Goal: Task Accomplishment & Management: Manage account settings

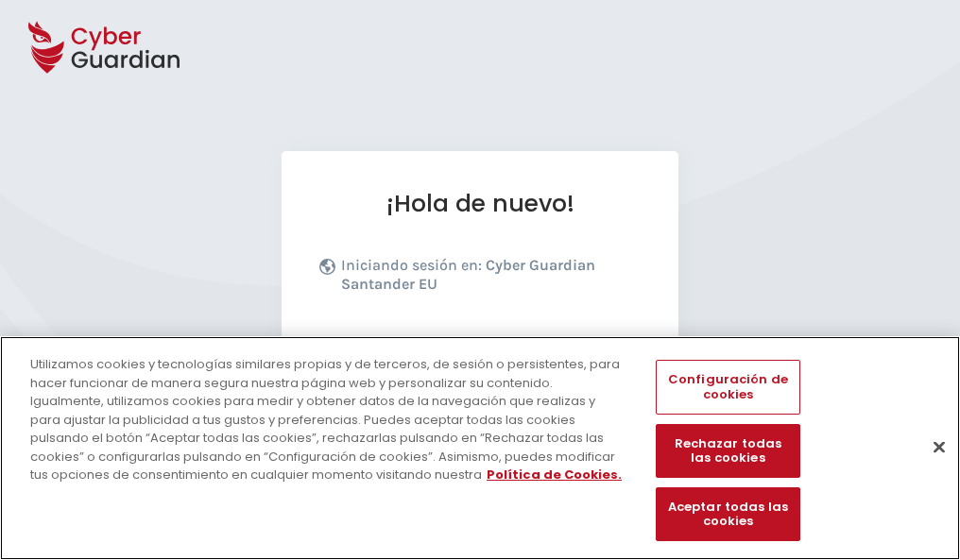
scroll to position [232, 0]
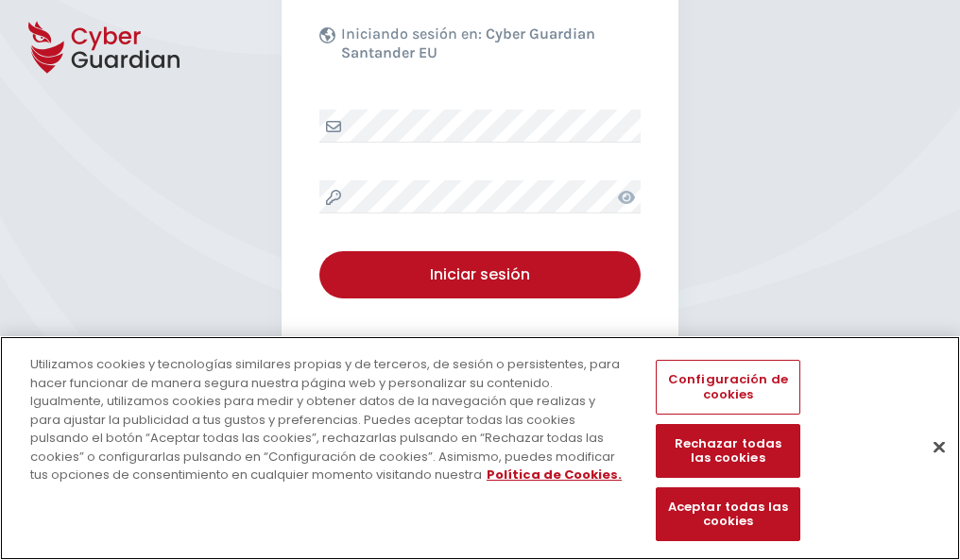
click at [930, 467] on button "Cerrar" at bounding box center [940, 447] width 42 height 42
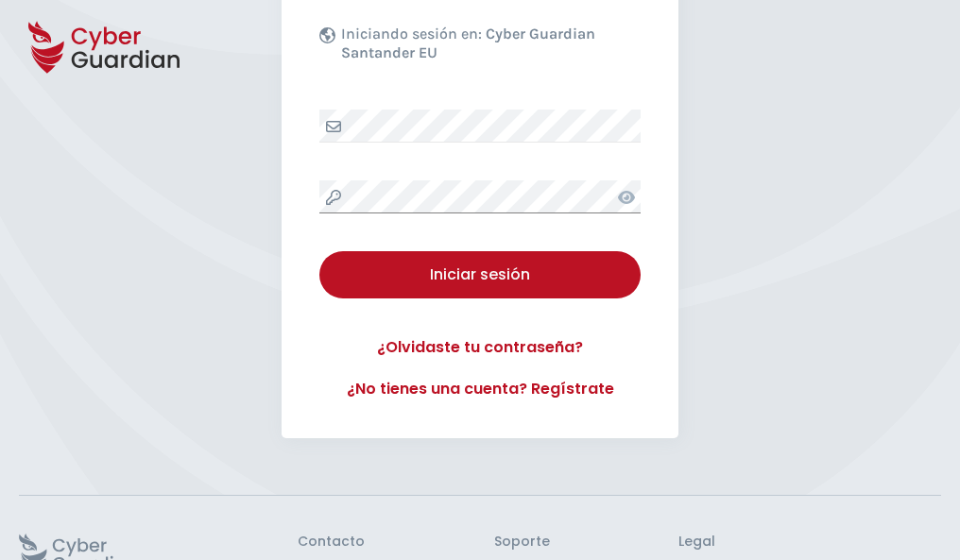
scroll to position [368, 0]
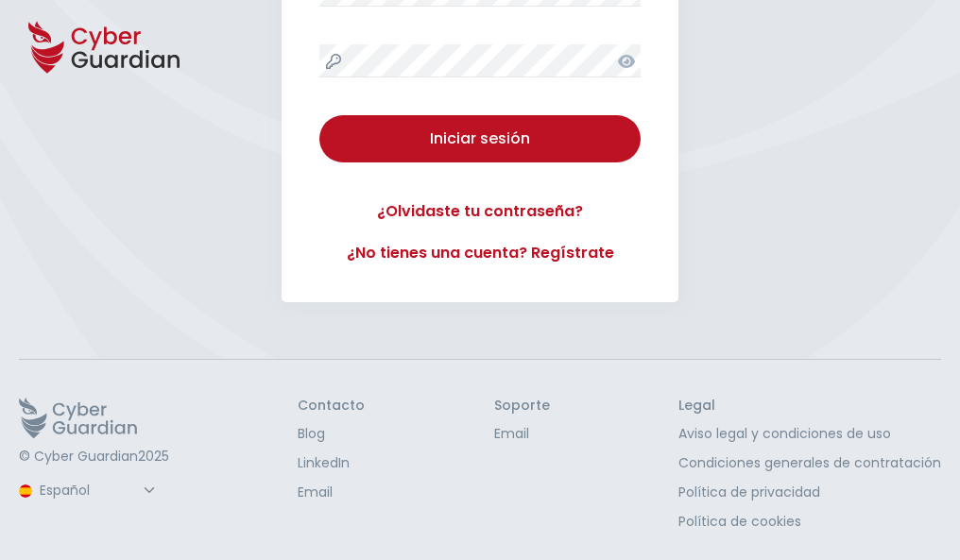
click at [319, 115] on button "Iniciar sesión" at bounding box center [479, 138] width 321 height 47
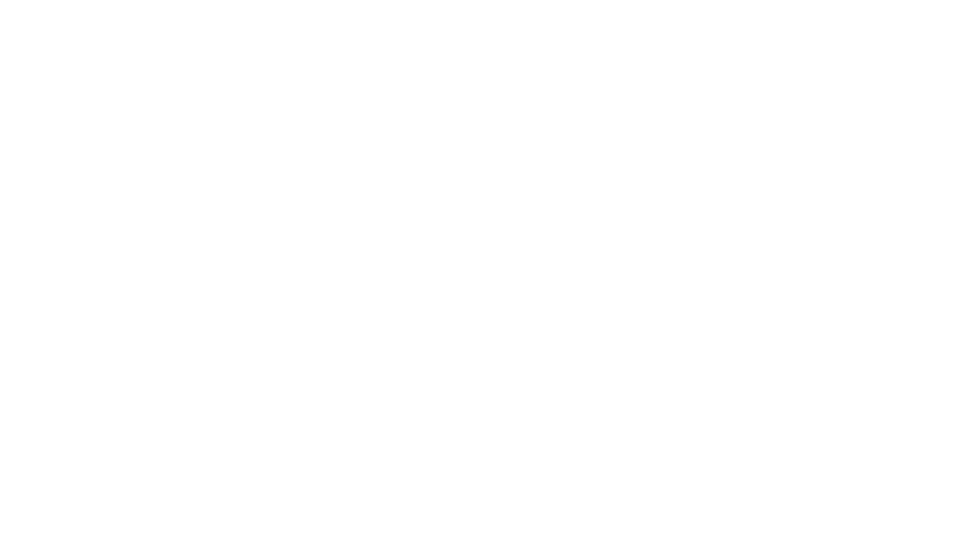
select select "Português (BR)"
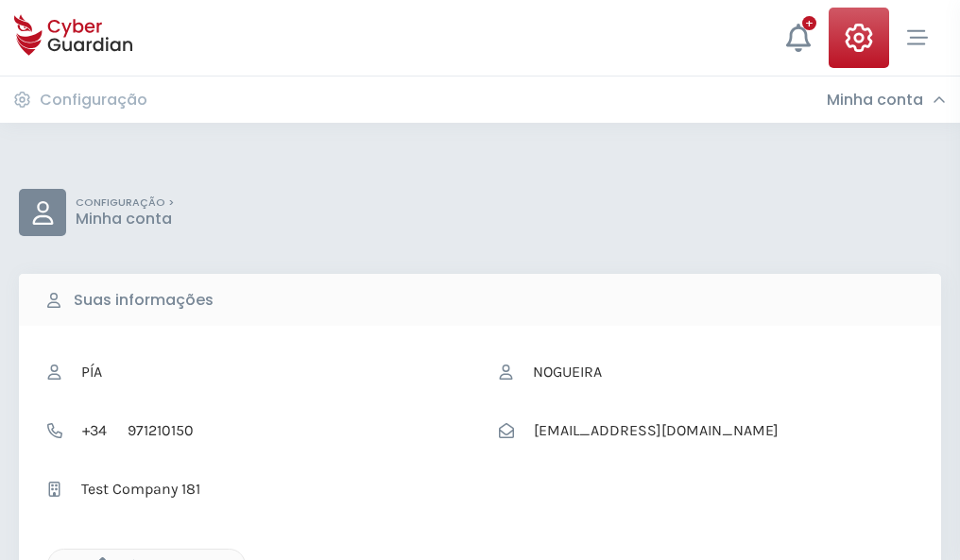
click at [97, 559] on icon "button" at bounding box center [98, 566] width 16 height 16
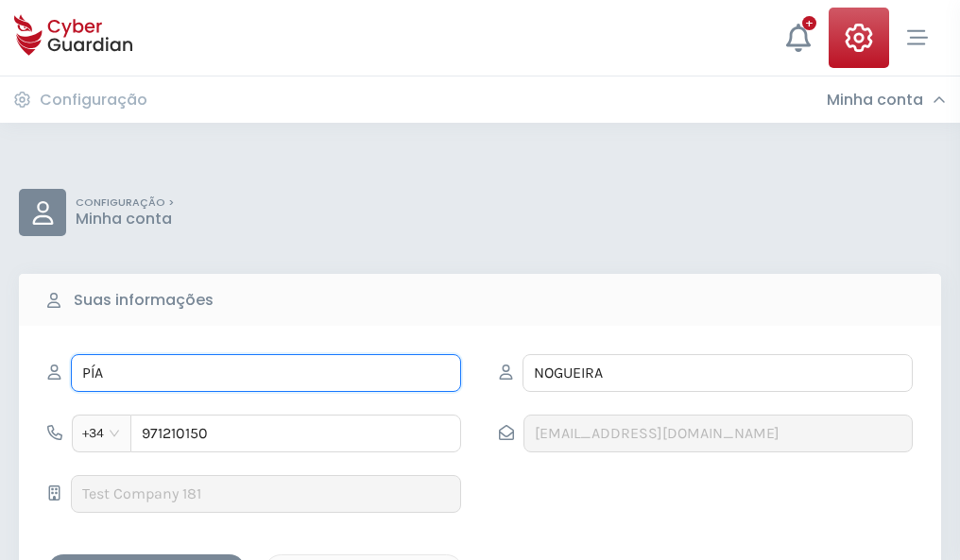
click at [266, 373] on input "PÍA" at bounding box center [266, 373] width 390 height 38
type input "P"
type input "Rosa María"
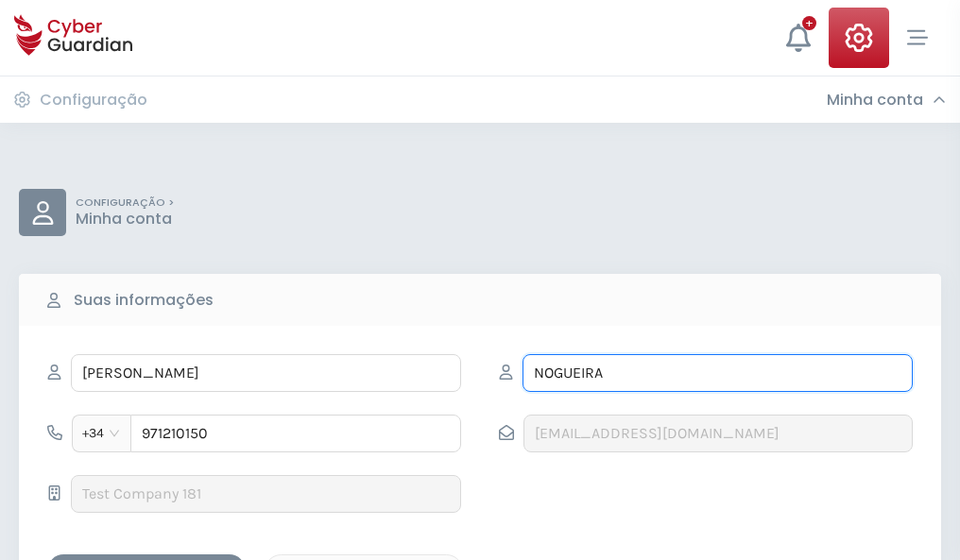
click at [717, 373] on input "NOGUEIRA" at bounding box center [718, 373] width 390 height 38
type input "N"
type input "Collado"
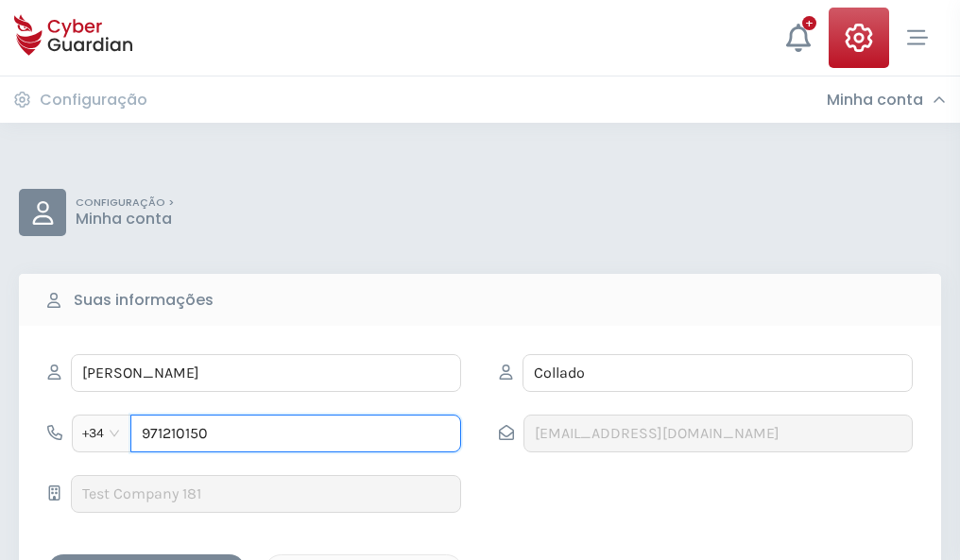
click at [296, 434] on input "971210150" at bounding box center [295, 434] width 331 height 38
type input "9"
type input "822166884"
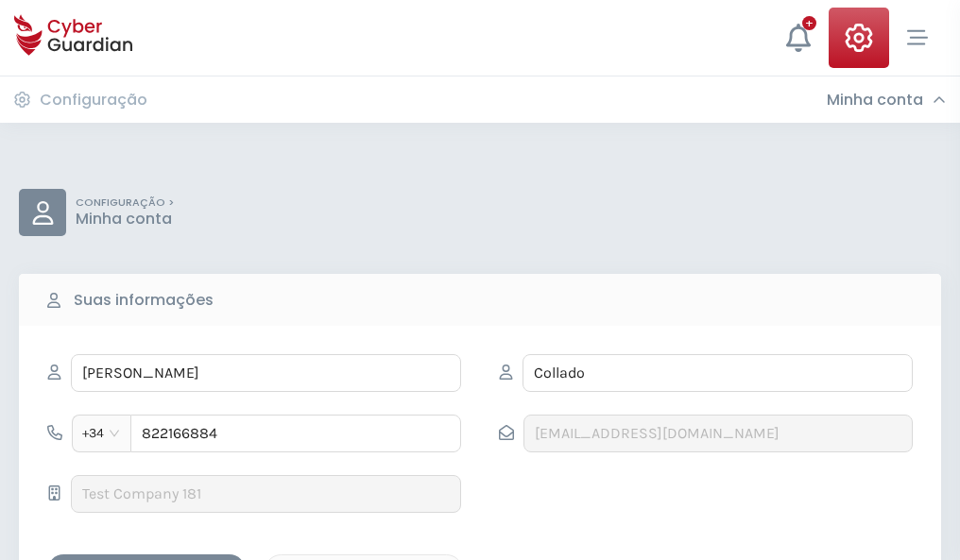
click at [146, 559] on div "Salvar alterações" at bounding box center [146, 571] width 170 height 24
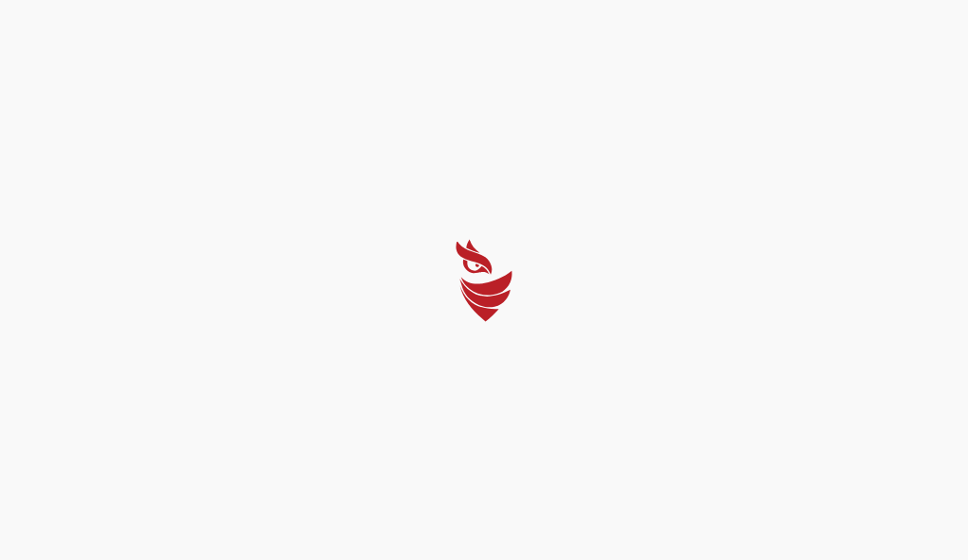
select select "Português (BR)"
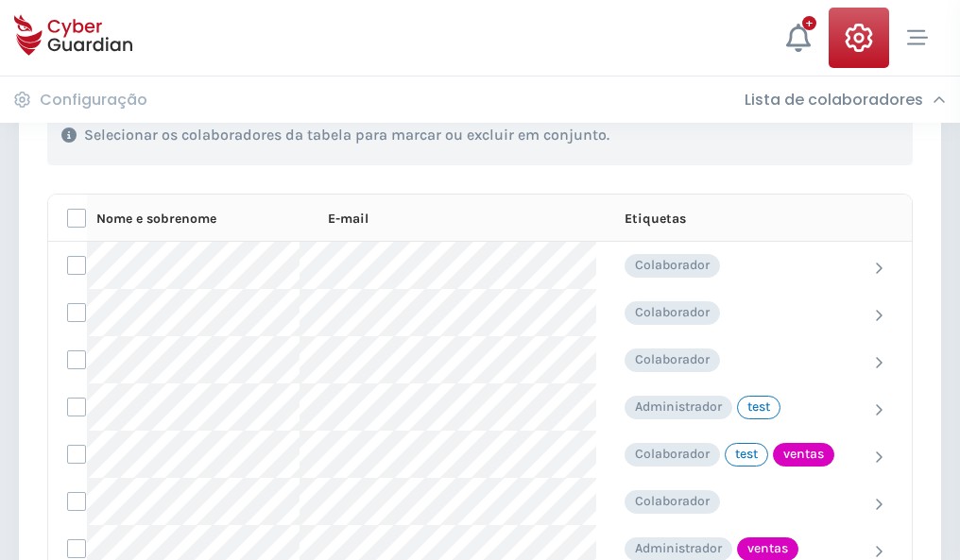
scroll to position [856, 0]
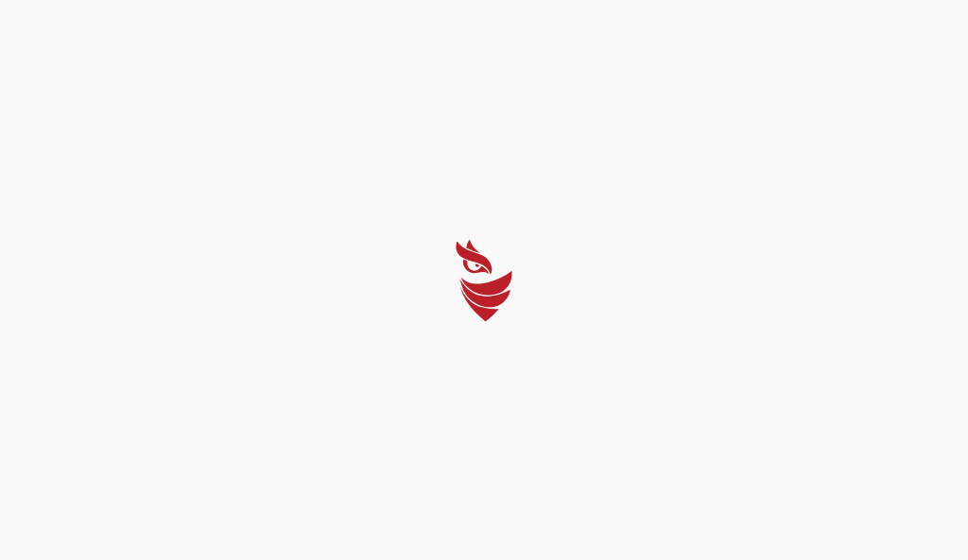
select select "Português (BR)"
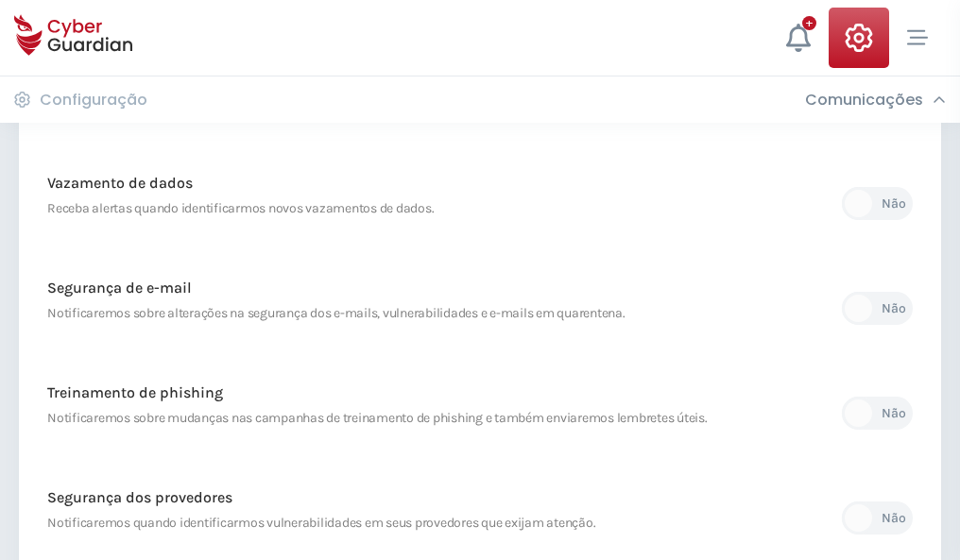
scroll to position [995, 0]
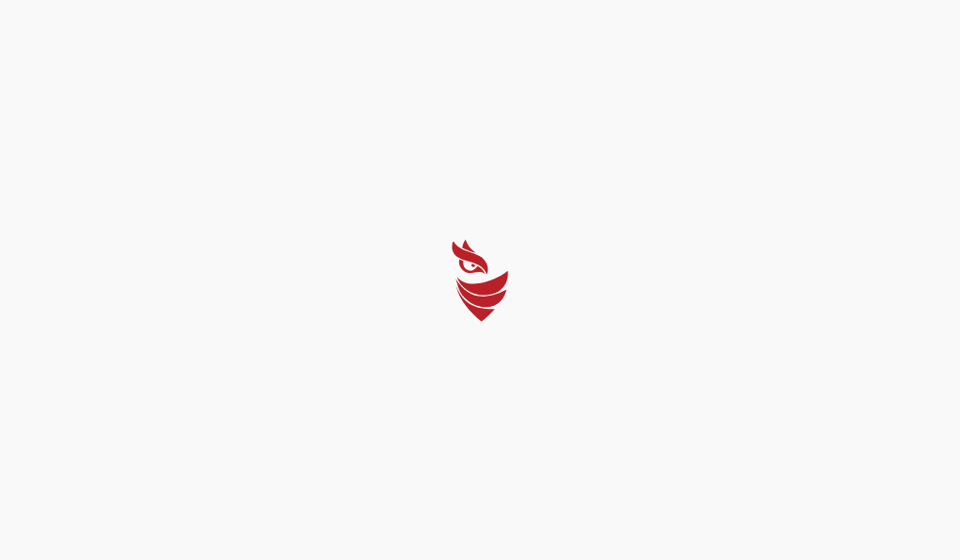
select select "Português (BR)"
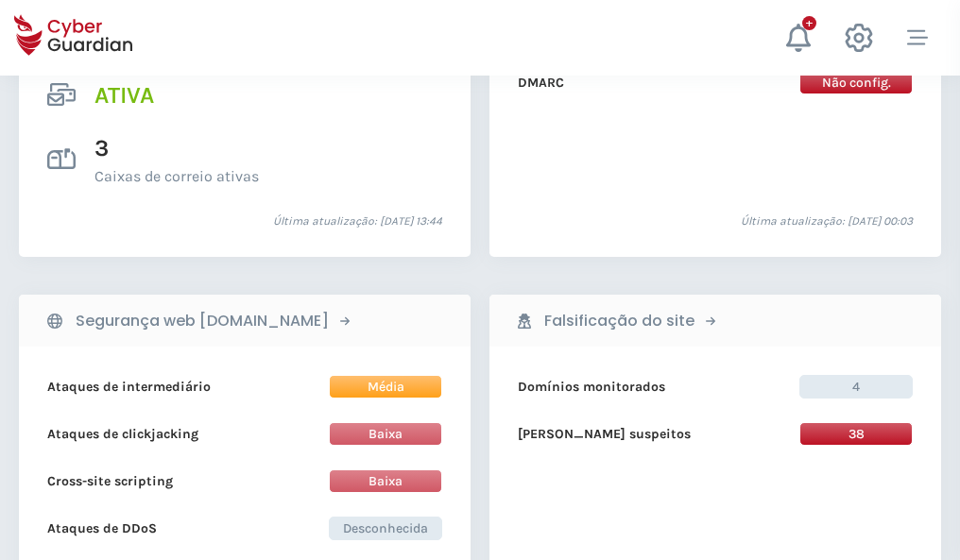
scroll to position [1920, 0]
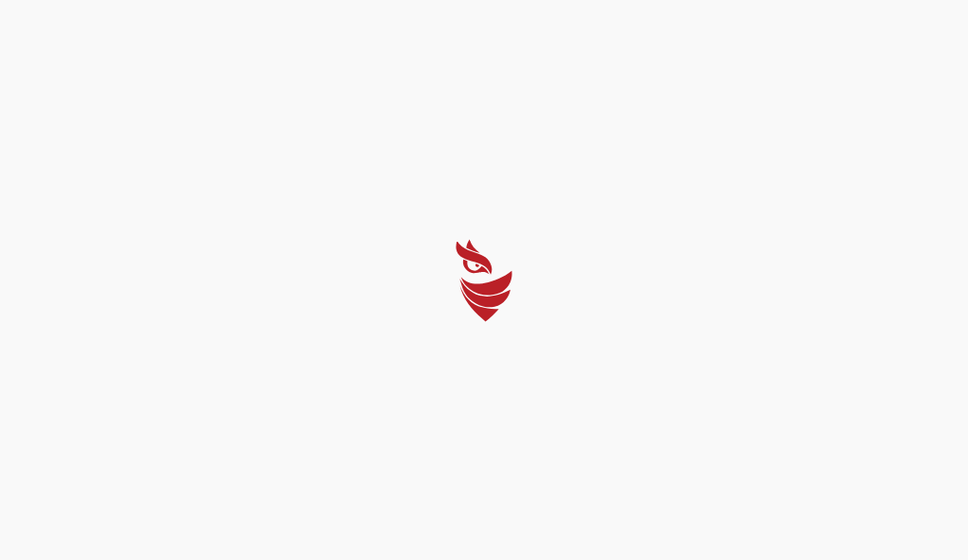
select select "Português (BR)"
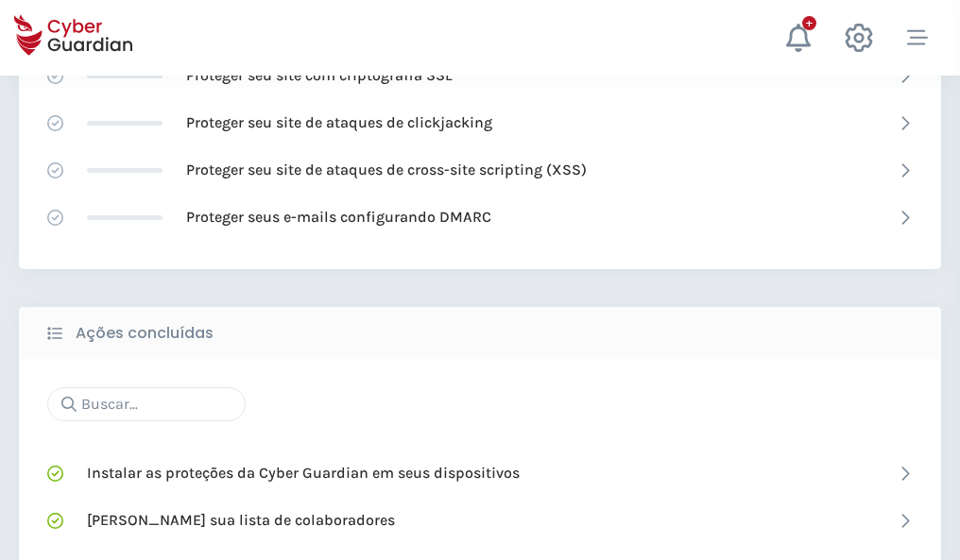
scroll to position [1259, 0]
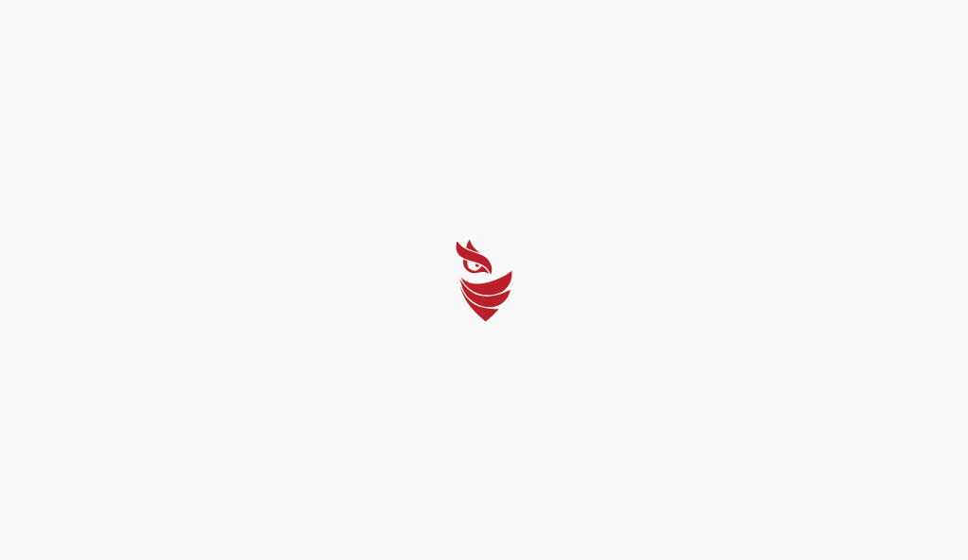
select select "Português (BR)"
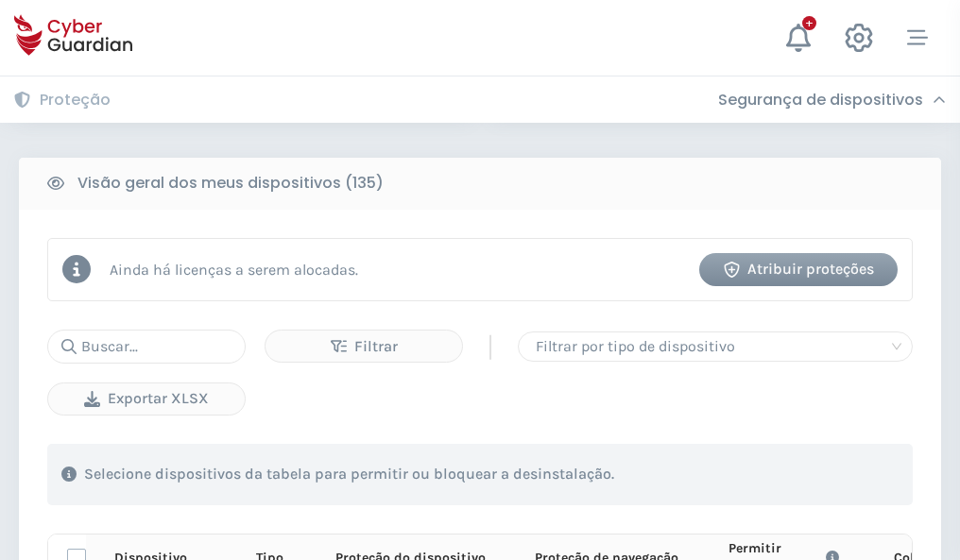
scroll to position [1670, 0]
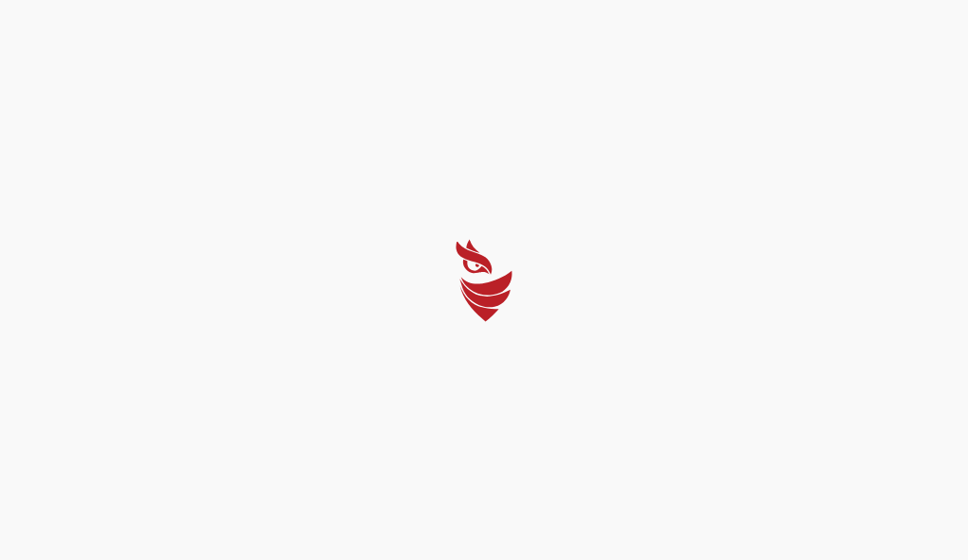
select select "Português (BR)"
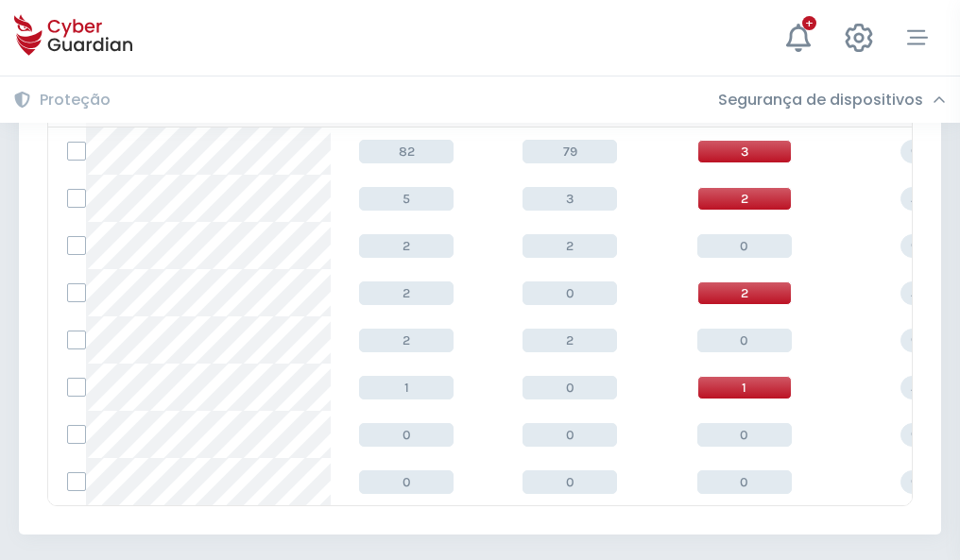
scroll to position [877, 0]
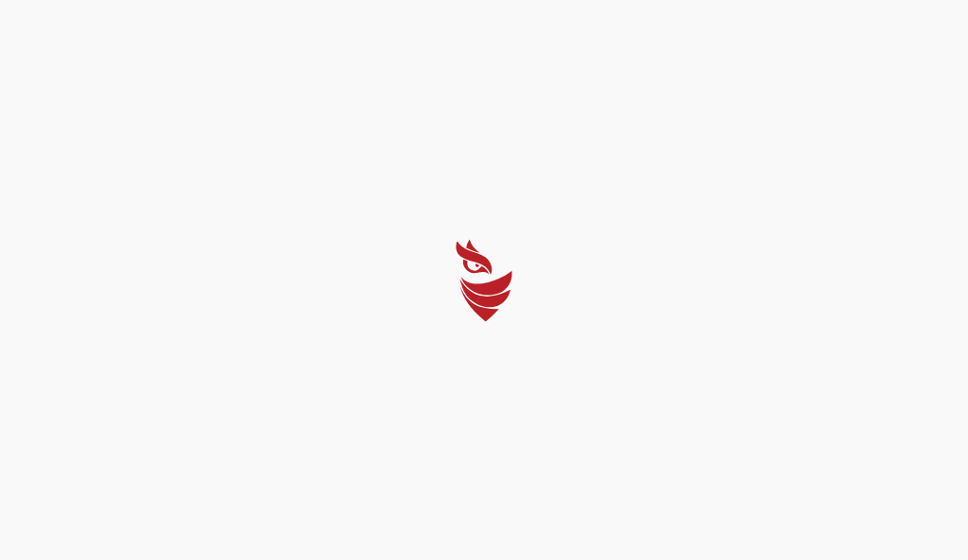
select select "Português (BR)"
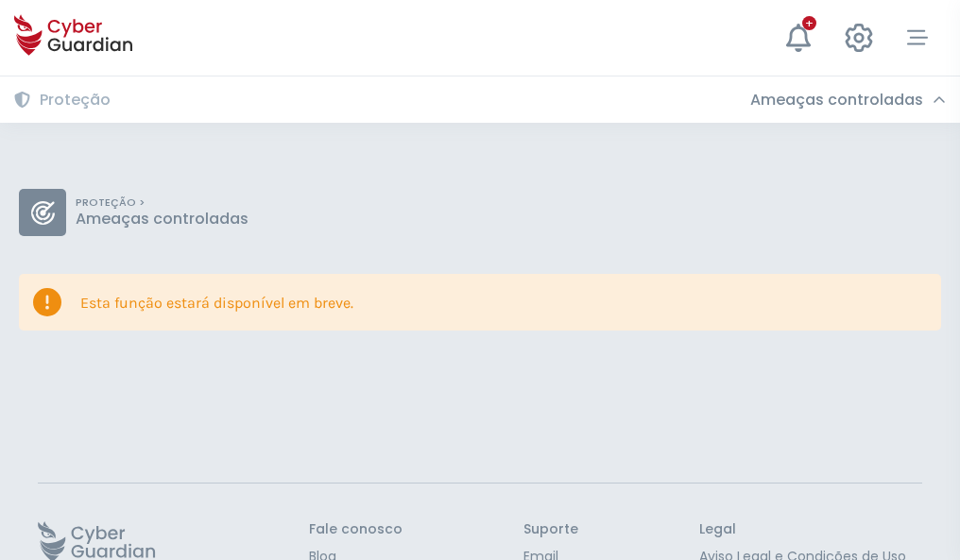
scroll to position [123, 0]
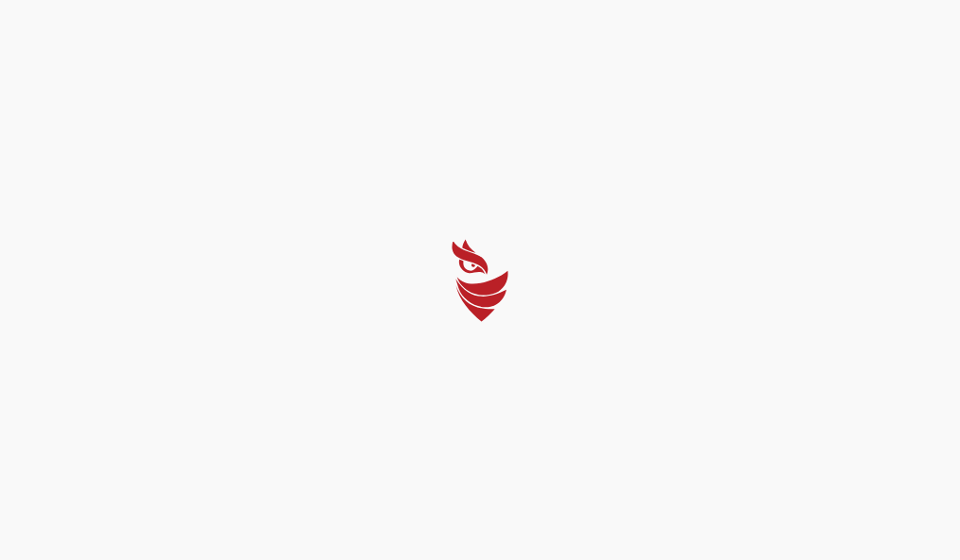
select select "Português (BR)"
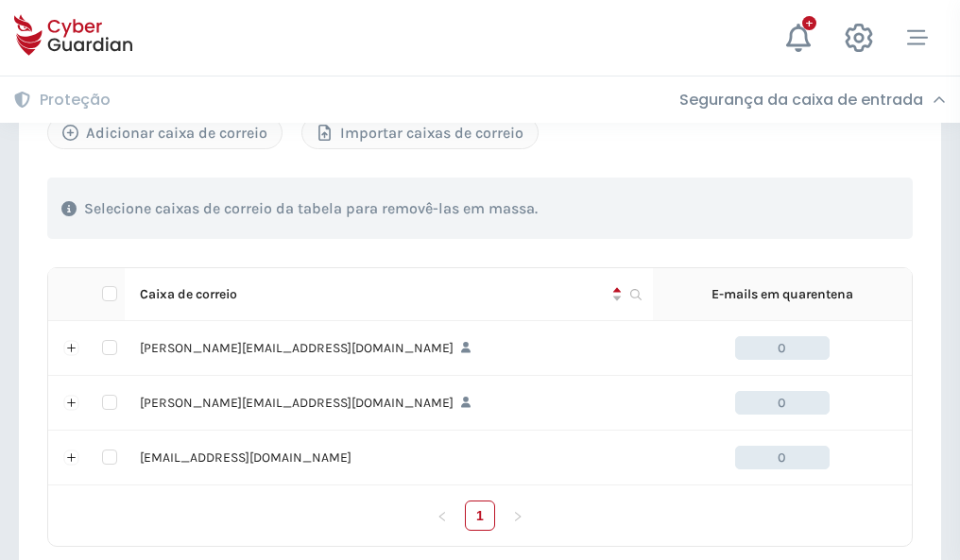
scroll to position [876, 0]
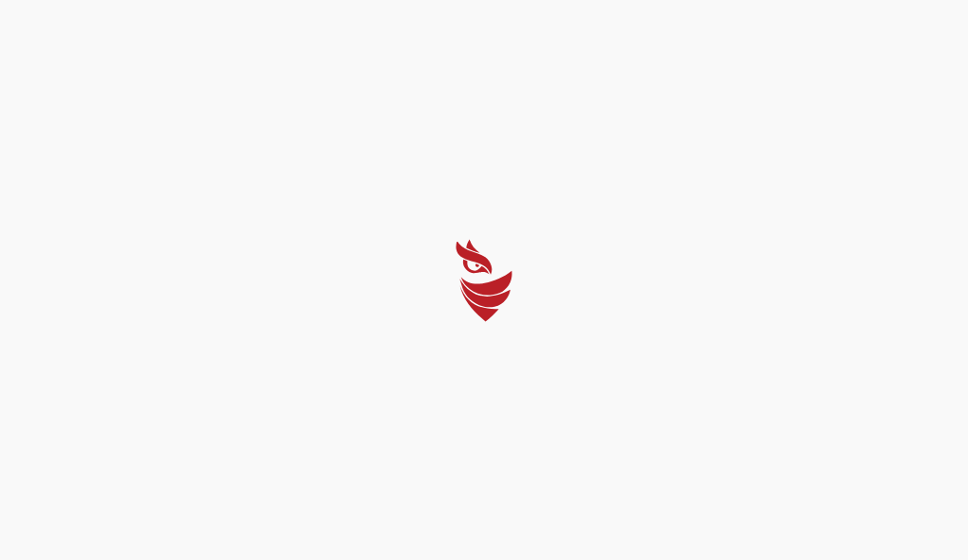
select select "Português (BR)"
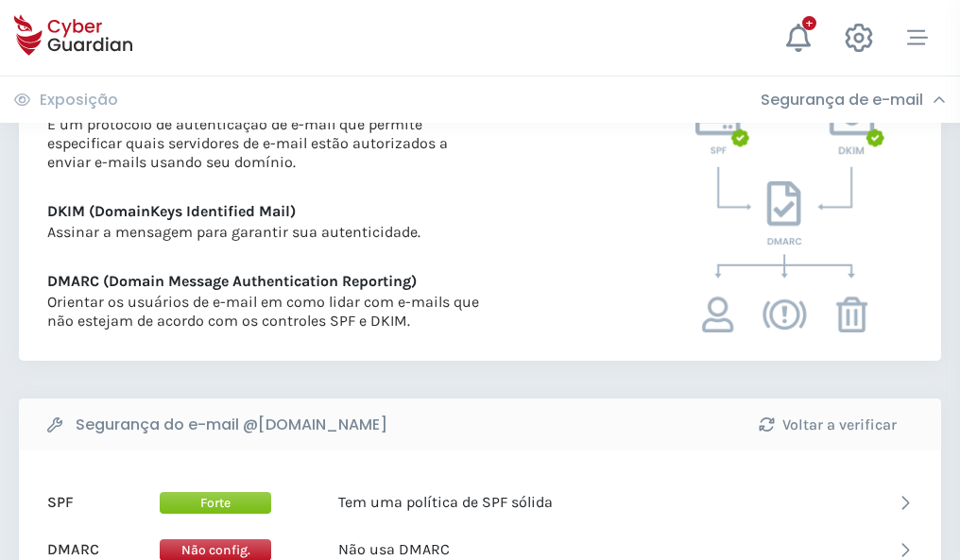
scroll to position [1020, 0]
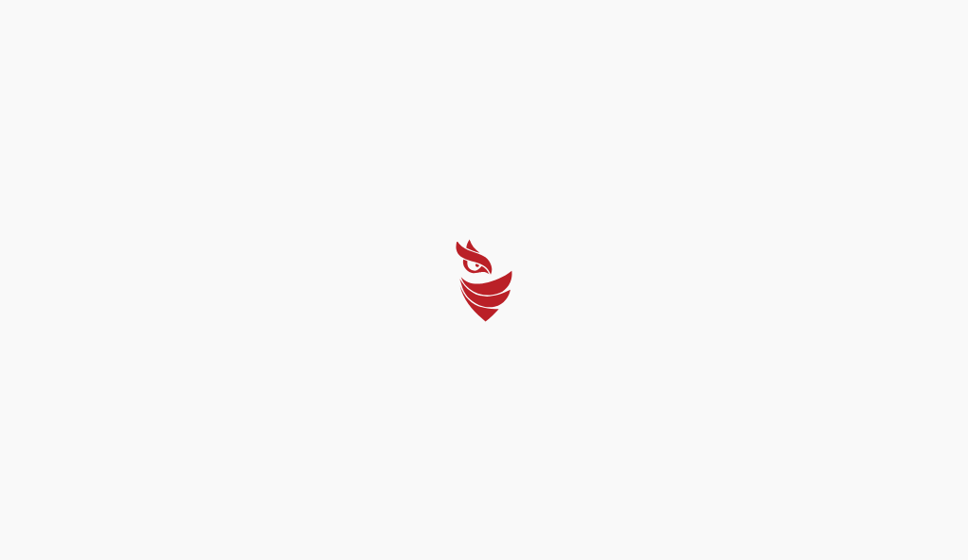
select select "Português (BR)"
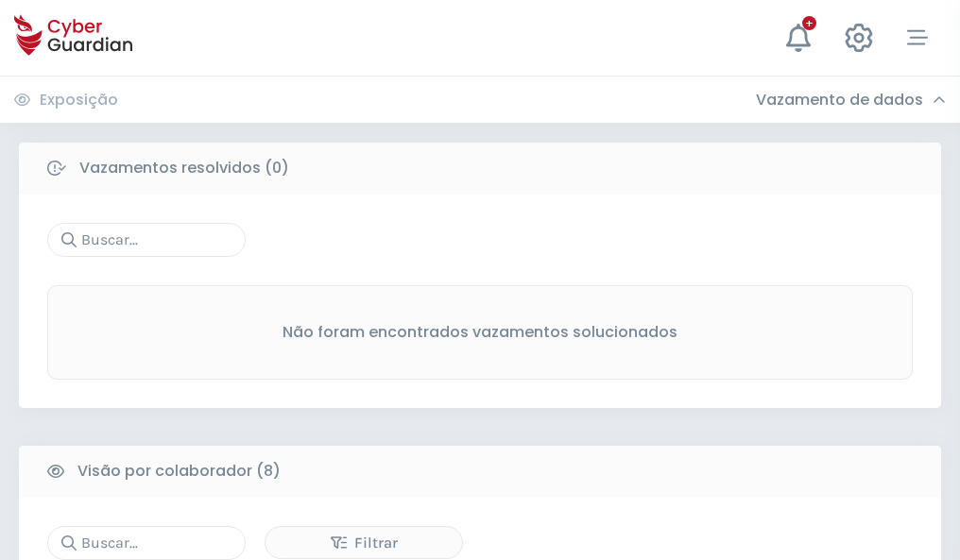
scroll to position [1610, 0]
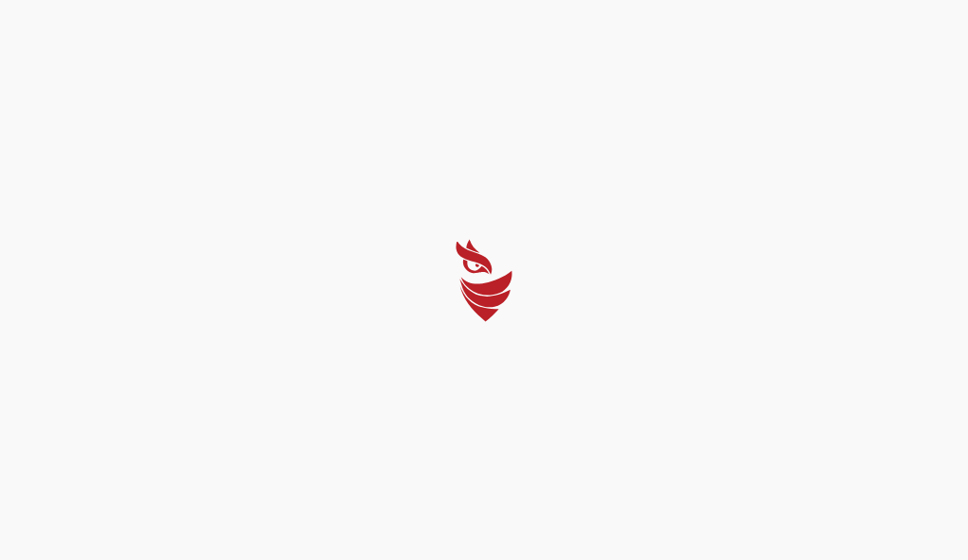
select select "Português (BR)"
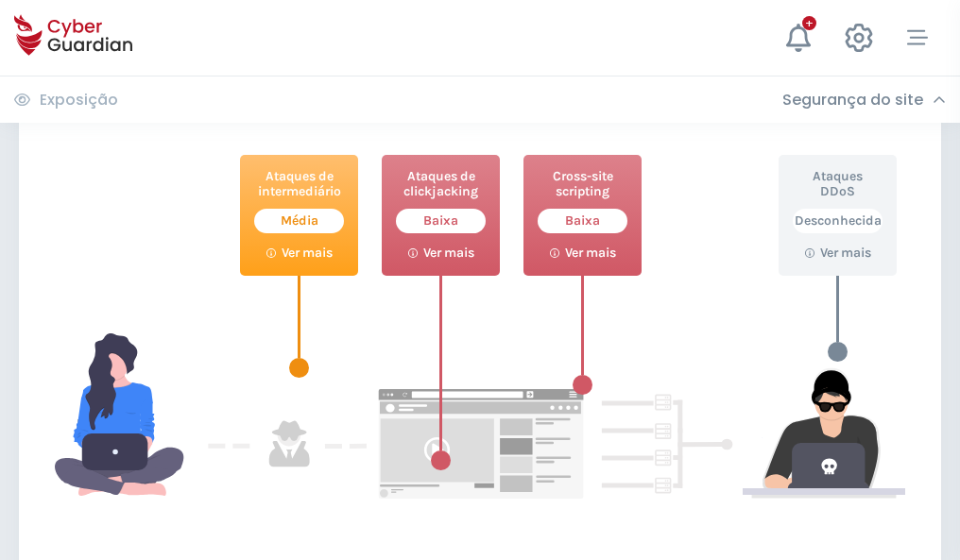
scroll to position [1029, 0]
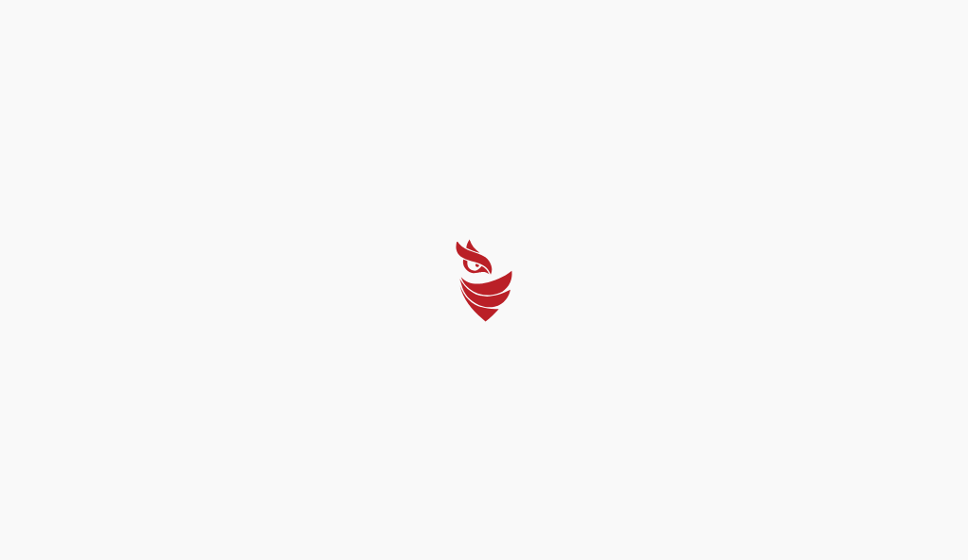
select select "Português (BR)"
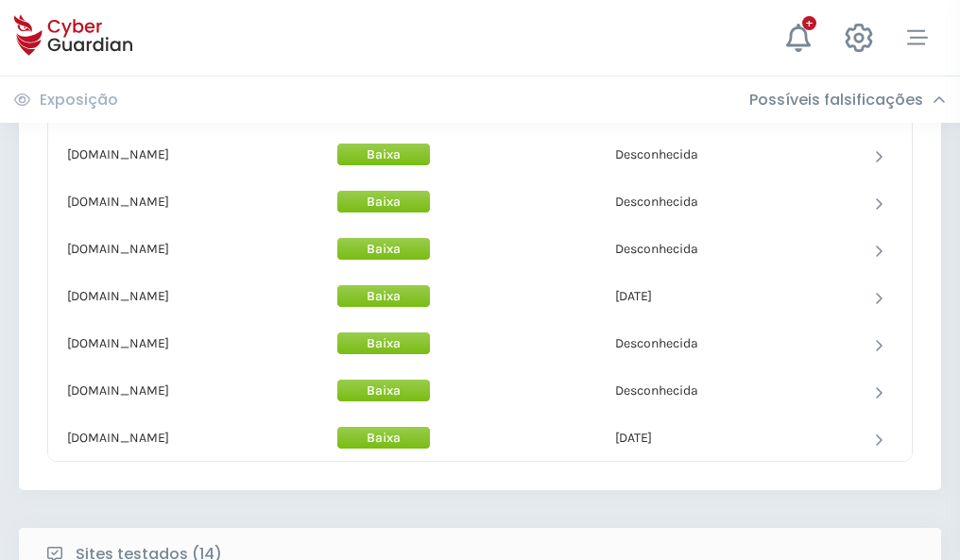
scroll to position [1843, 0]
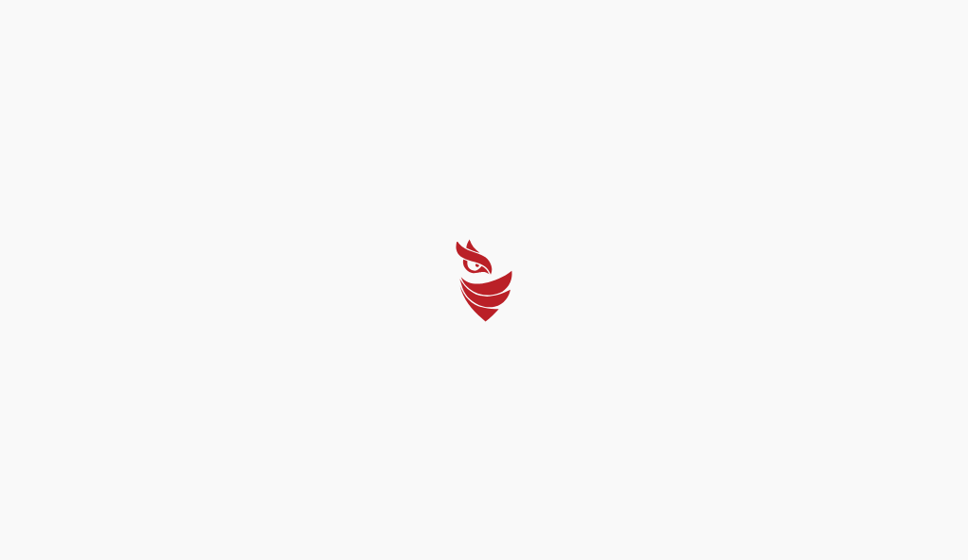
select select "Português (BR)"
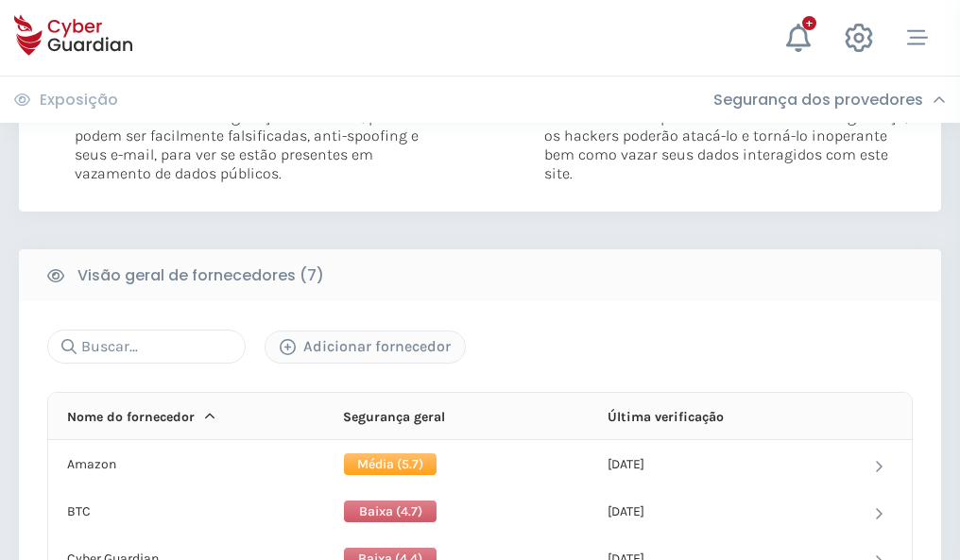
scroll to position [1247, 0]
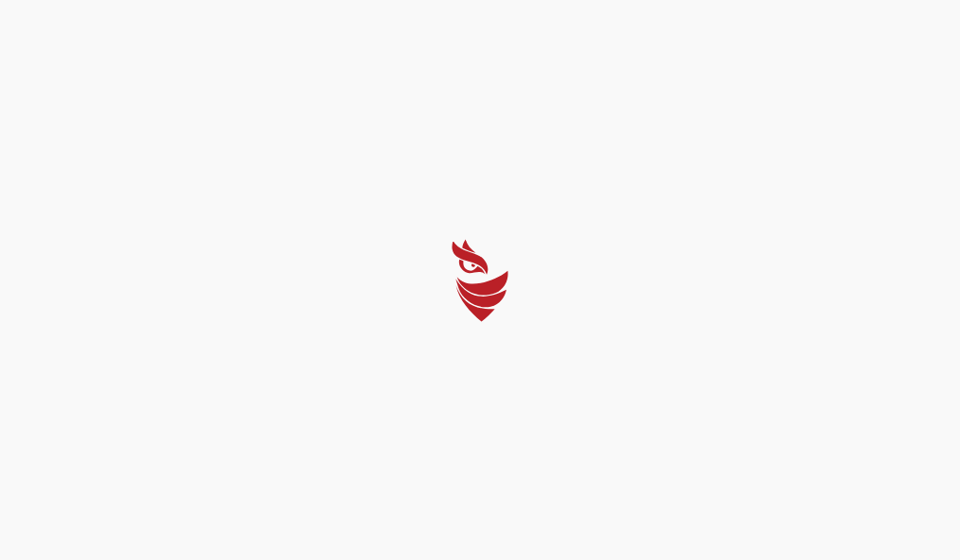
select select "Português (BR)"
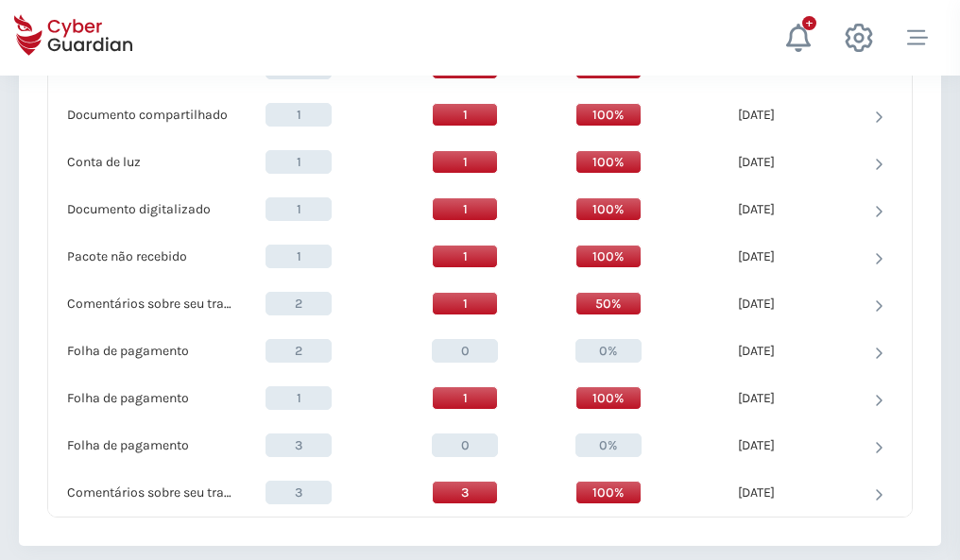
scroll to position [1959, 0]
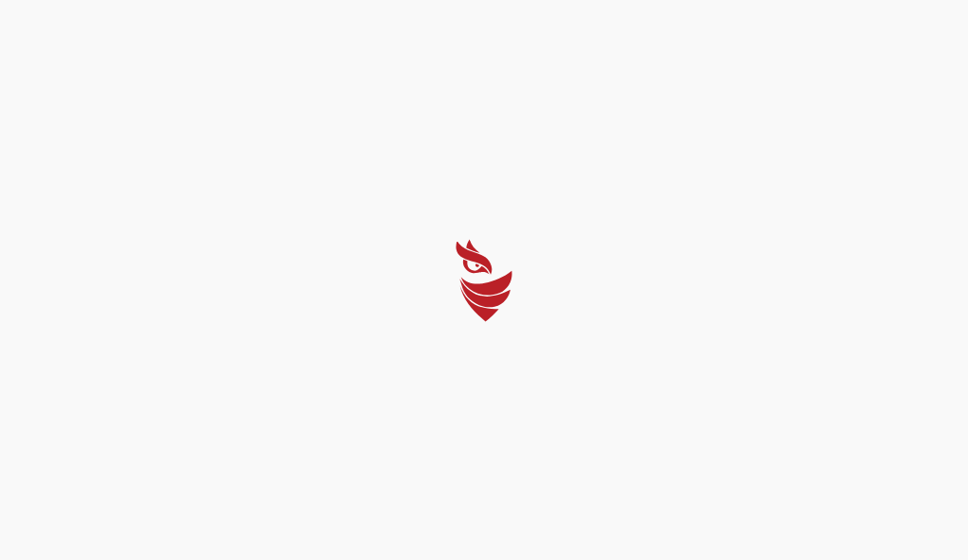
select select "Português (BR)"
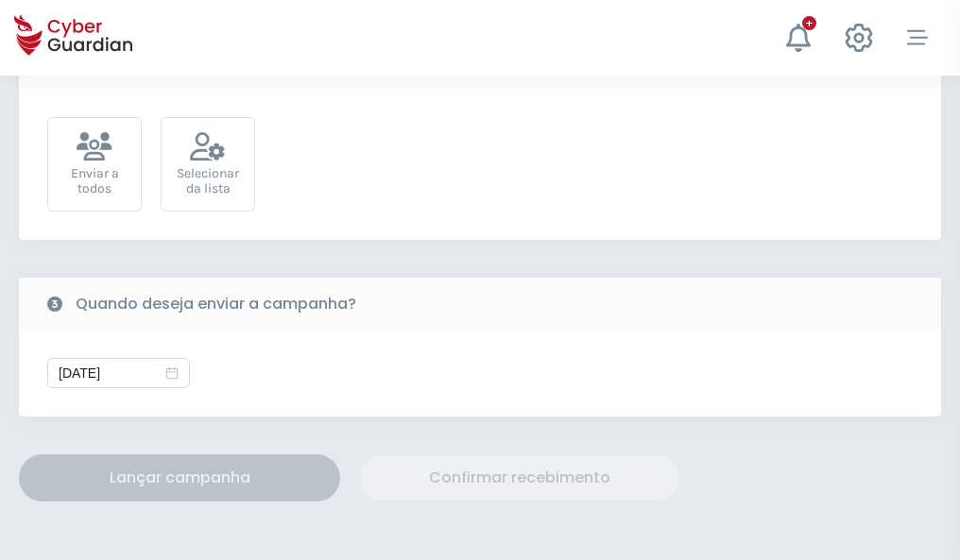
scroll to position [692, 0]
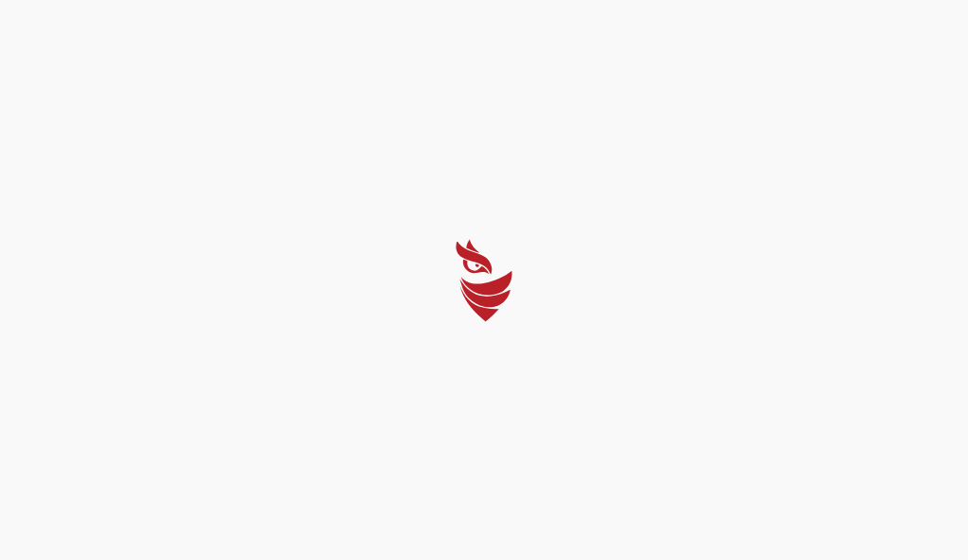
select select "Português (BR)"
